Goal: Task Accomplishment & Management: Manage account settings

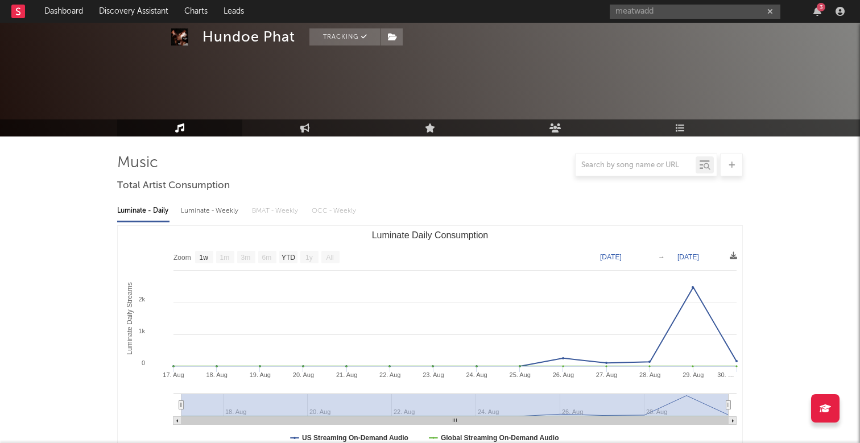
select select "1w"
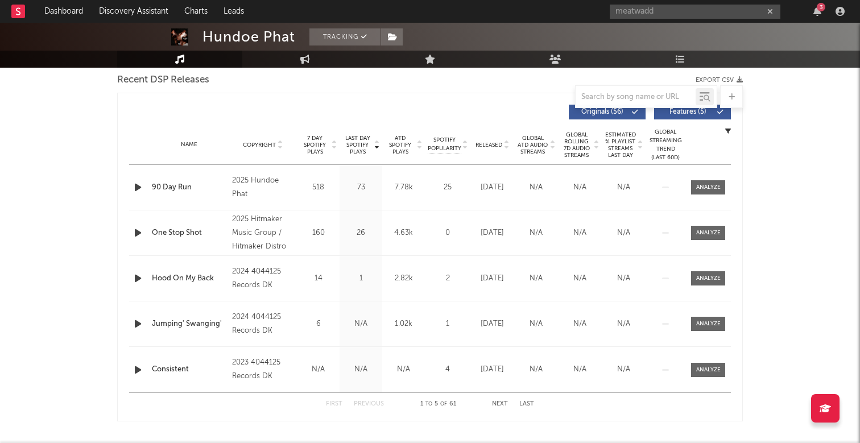
click at [773, 14] on icon "button" at bounding box center [771, 11] width 6 height 7
click at [821, 13] on icon "button" at bounding box center [818, 11] width 8 height 9
click at [577, 10] on nav "Dashboard Discovery Assistant Charts Leads 3" at bounding box center [430, 11] width 860 height 23
click at [187, 324] on div "Jumping' Swanging'" at bounding box center [189, 324] width 75 height 11
click at [683, 10] on input "text" at bounding box center [695, 12] width 171 height 14
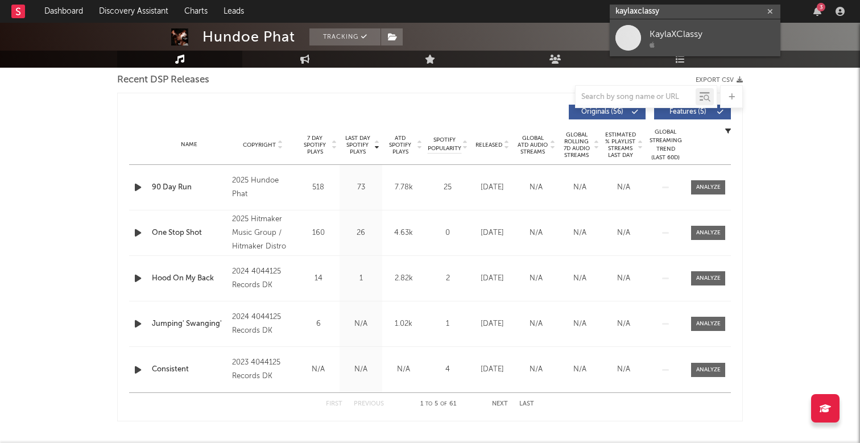
type input "kaylaxclassy"
click at [720, 24] on link "KaylaXClassy" at bounding box center [695, 37] width 171 height 37
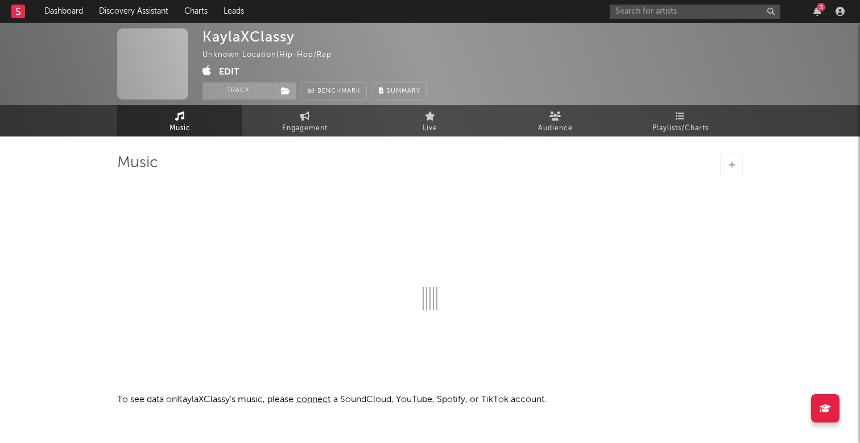
select select "1w"
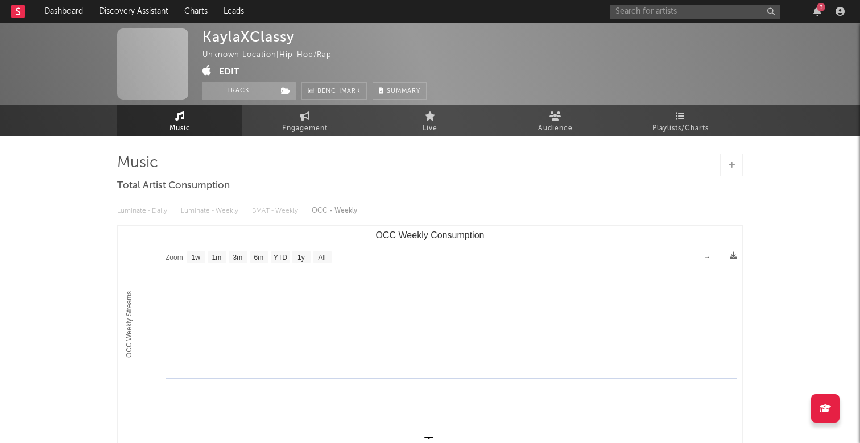
click at [231, 70] on button "Edit" at bounding box center [229, 72] width 20 height 14
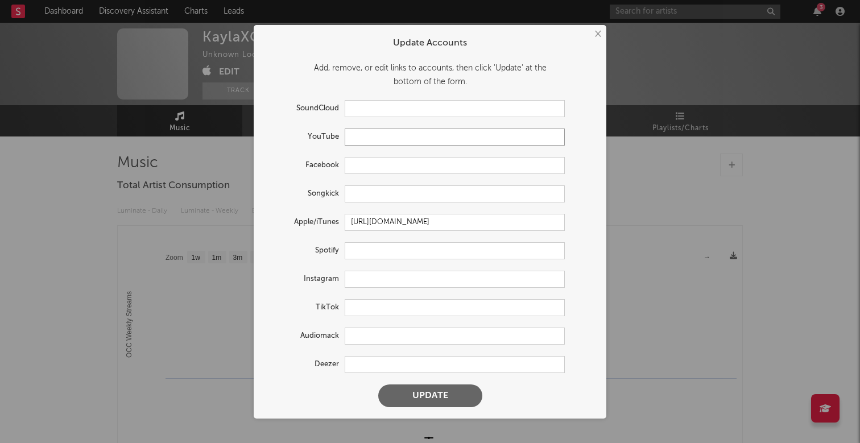
click at [378, 140] on input "text" at bounding box center [455, 137] width 220 height 17
paste input "[URL][DOMAIN_NAME]"
type input "[URL][DOMAIN_NAME]"
click at [367, 281] on input "text" at bounding box center [455, 279] width 220 height 17
click at [370, 303] on input "text" at bounding box center [455, 307] width 220 height 17
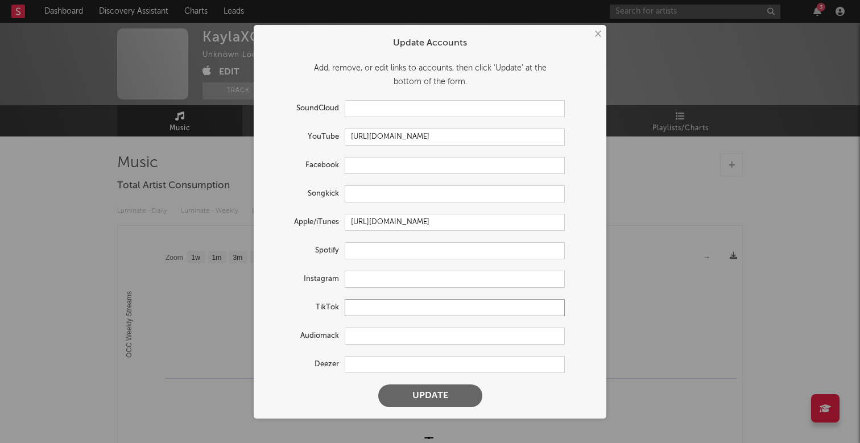
paste input "[URL][DOMAIN_NAME]"
type input "[URL][DOMAIN_NAME]"
click at [378, 285] on input "text" at bounding box center [455, 279] width 220 height 17
click at [433, 400] on button "Update" at bounding box center [430, 396] width 104 height 23
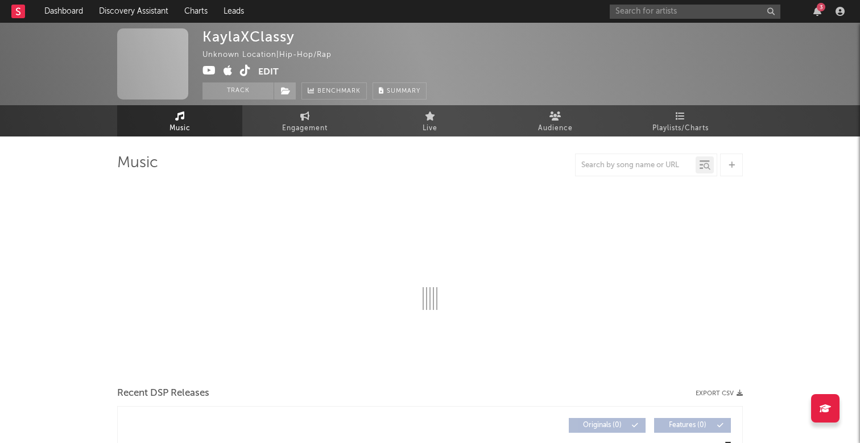
select select "1w"
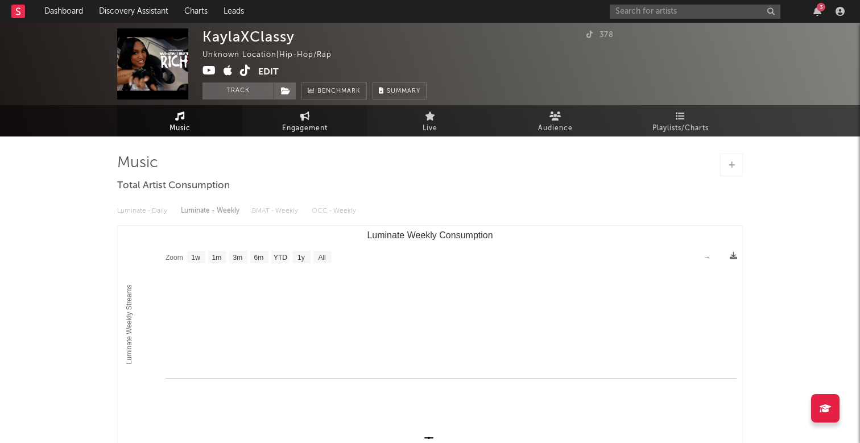
click at [297, 122] on span "Engagement" at bounding box center [305, 128] width 46 height 14
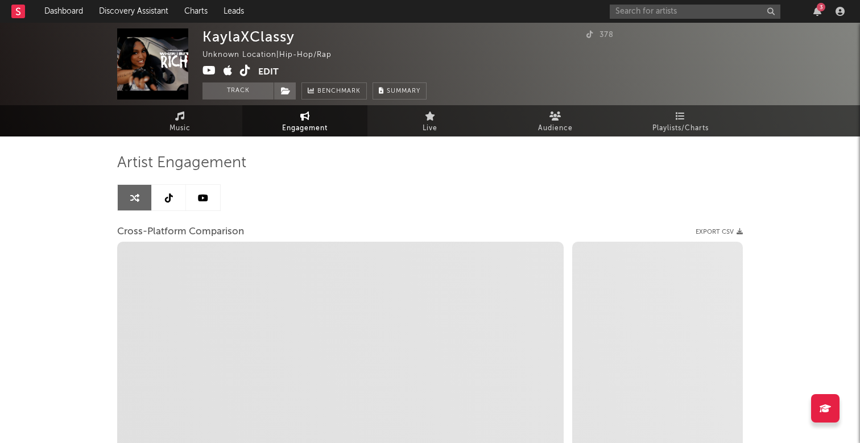
select select "1w"
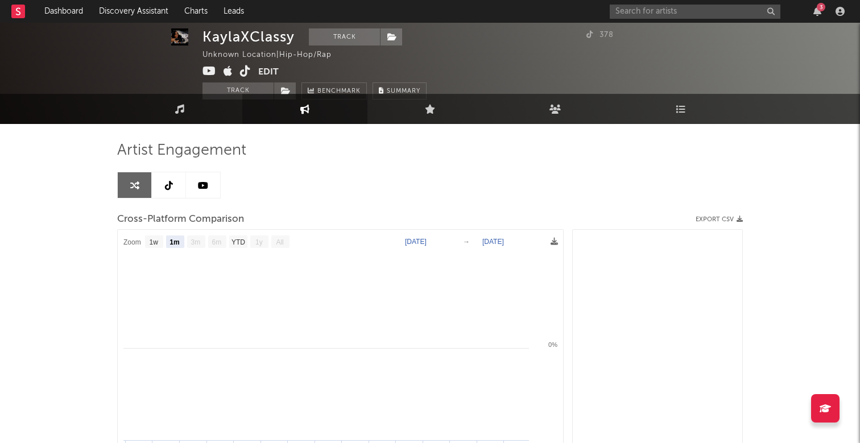
scroll to position [3, 0]
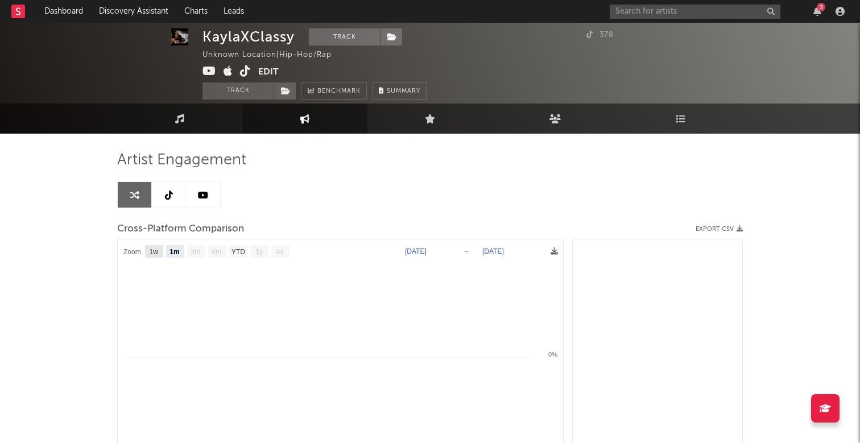
click at [151, 252] on text "1w" at bounding box center [154, 252] width 9 height 8
select select "1w"
type input "[DATE]"
select select "1w"
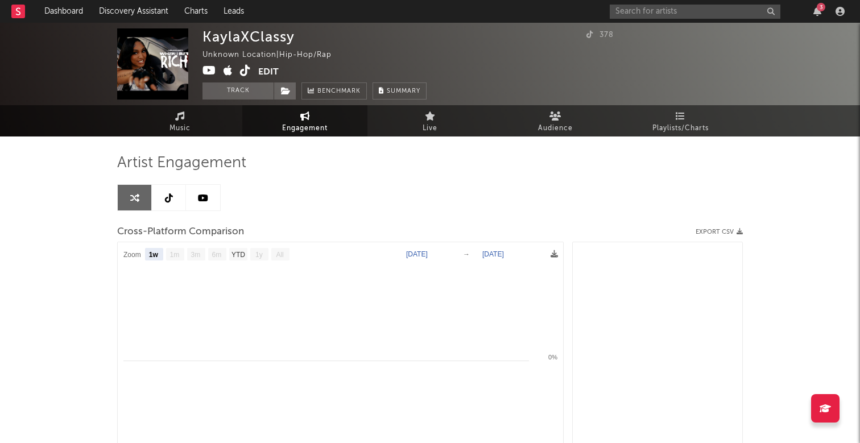
scroll to position [0, 0]
click at [200, 121] on link "Music" at bounding box center [179, 120] width 125 height 31
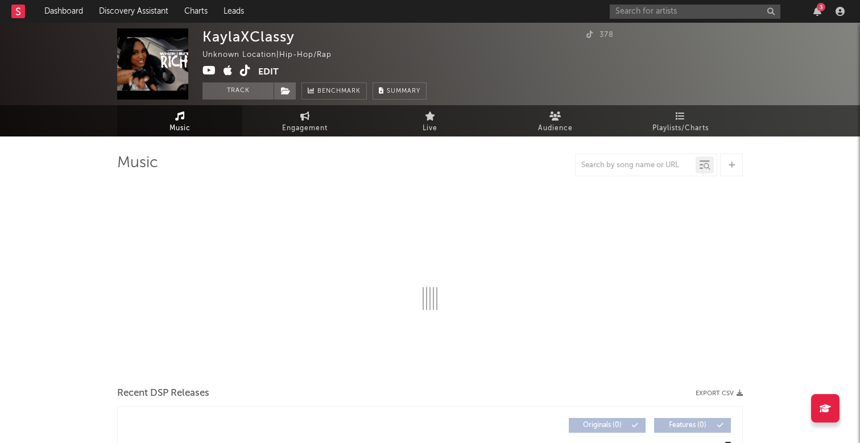
select select "1w"
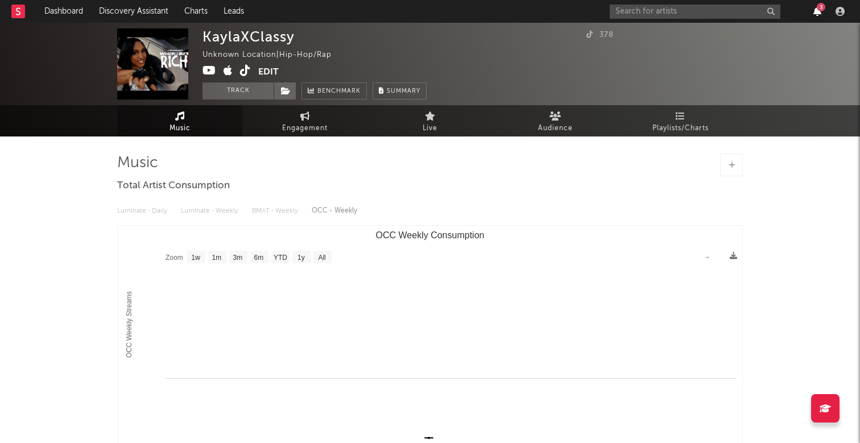
click at [814, 13] on icon "button" at bounding box center [818, 11] width 8 height 9
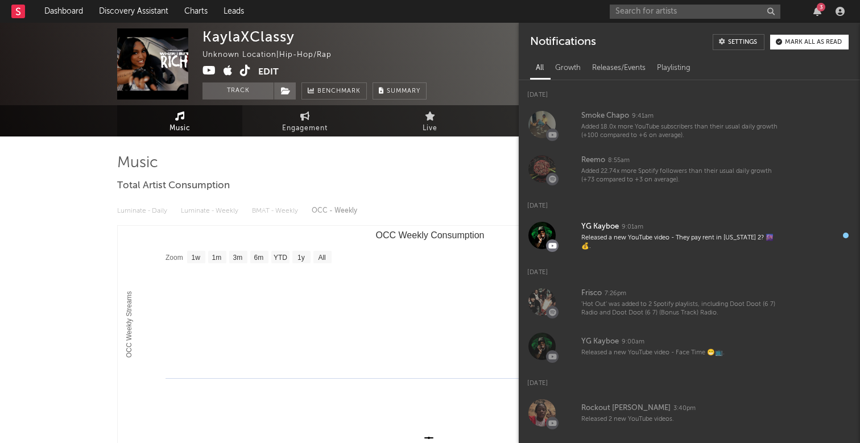
click at [545, 18] on nav "Dashboard Discovery Assistant Charts Leads 3" at bounding box center [430, 11] width 860 height 23
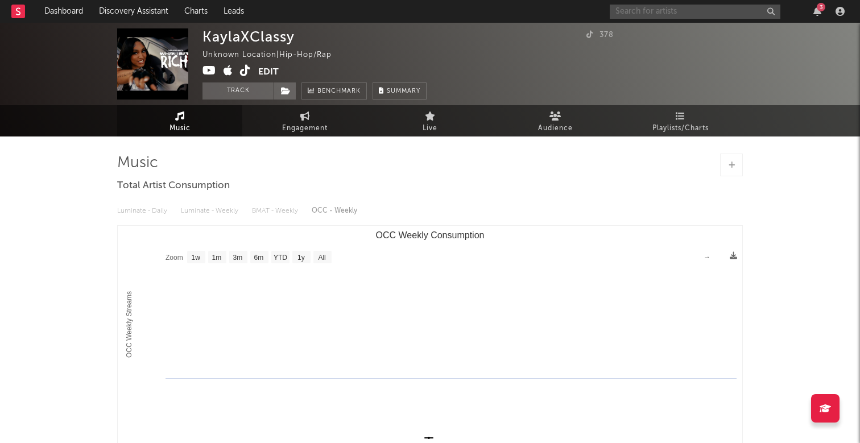
click at [684, 13] on input "text" at bounding box center [695, 12] width 171 height 14
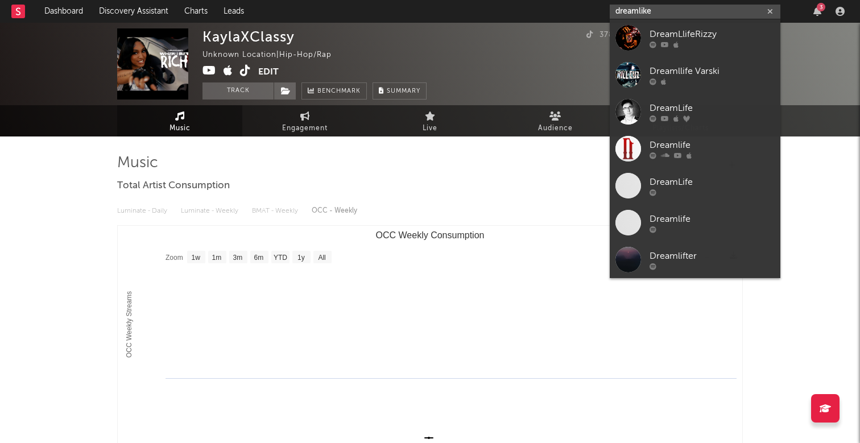
type input "dreamlike"
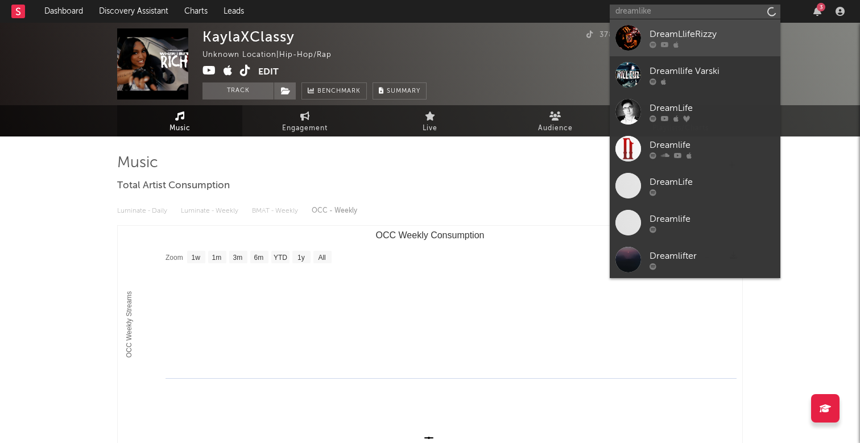
drag, startPoint x: 684, startPoint y: 13, endPoint x: 717, endPoint y: 43, distance: 44.7
click at [717, 43] on div at bounding box center [712, 44] width 125 height 7
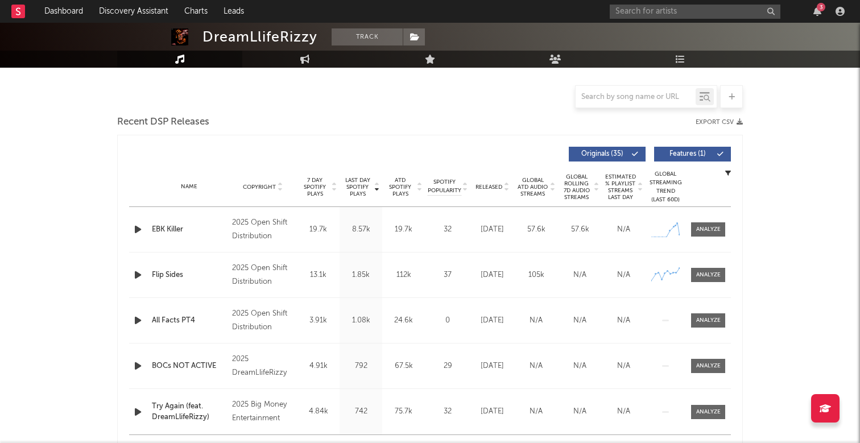
select select "6m"
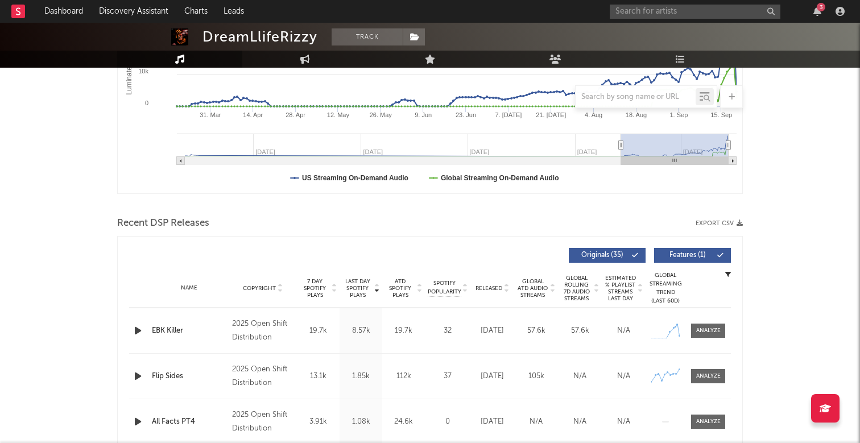
scroll to position [259, 0]
